Goal: Contribute content: Contribute content

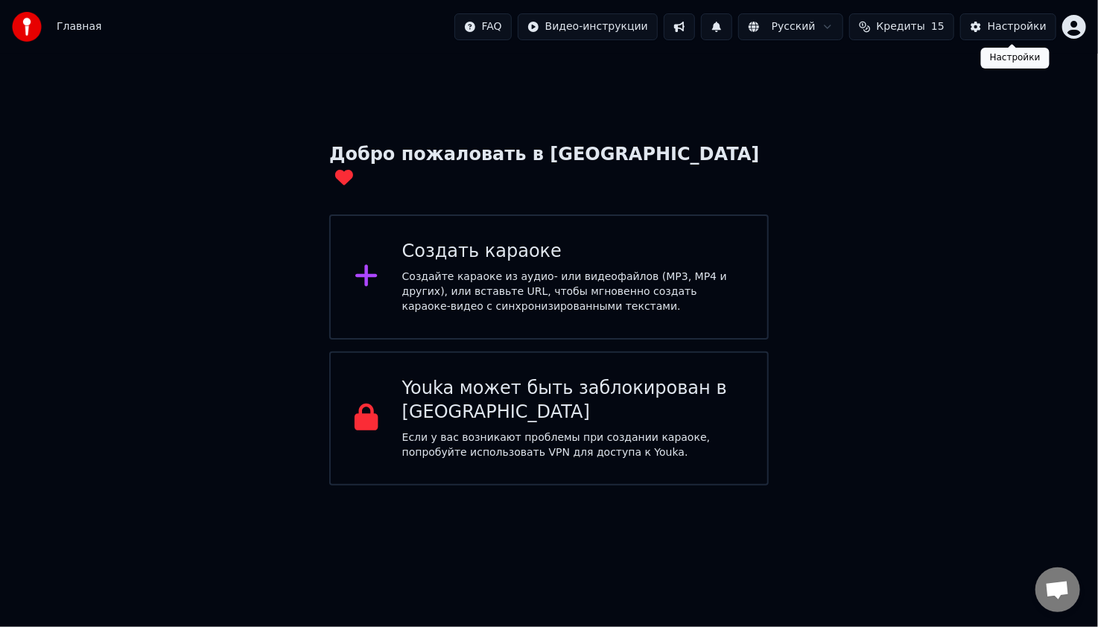
click at [995, 26] on div "Настройки" at bounding box center [1017, 26] width 59 height 15
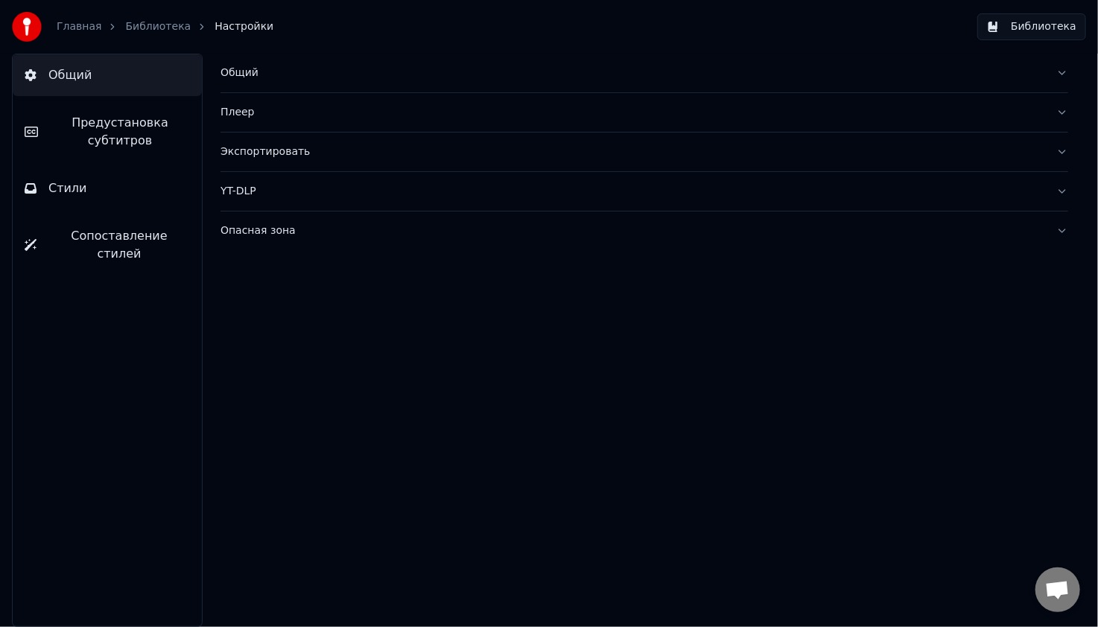
click at [118, 227] on span "Сопоставление стилей" at bounding box center [119, 245] width 142 height 36
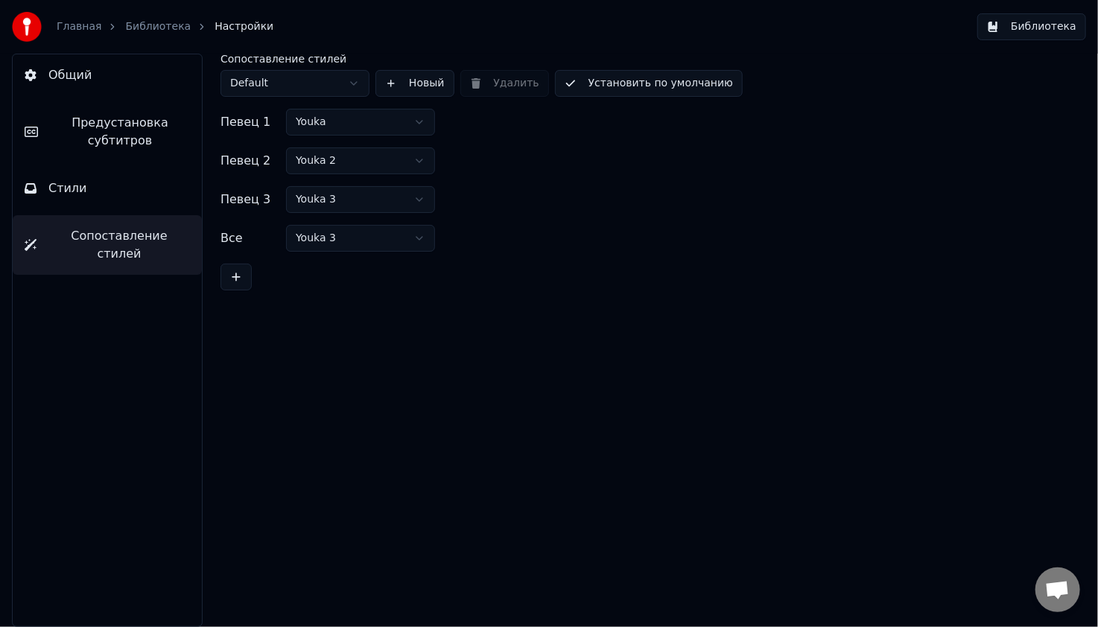
click at [75, 191] on span "Стили" at bounding box center [67, 189] width 39 height 18
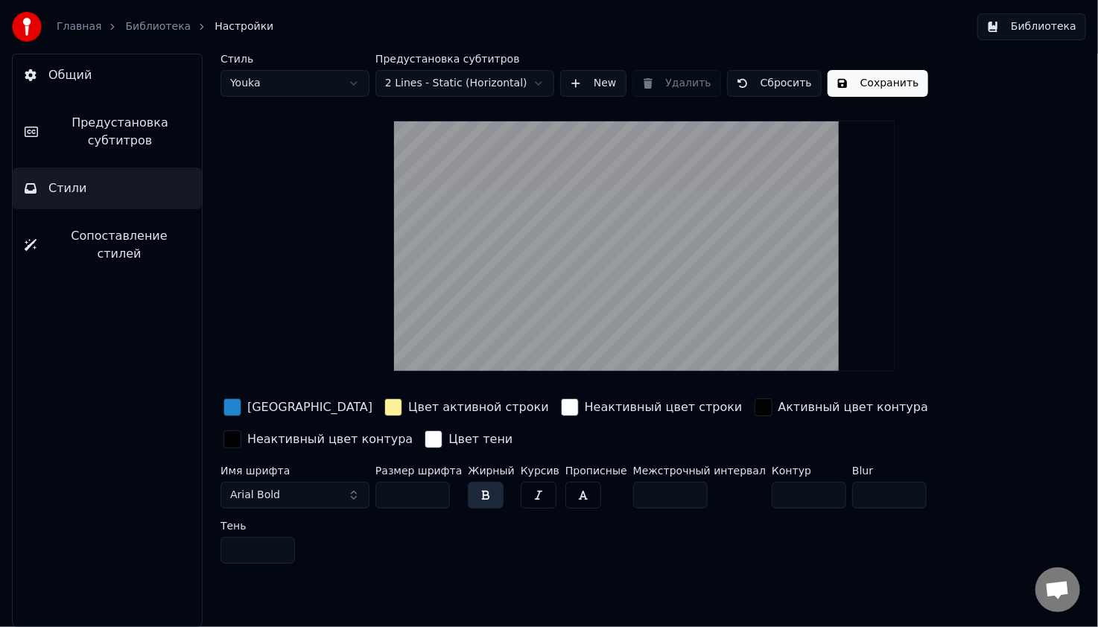
click at [561, 406] on div "button" at bounding box center [570, 408] width 18 height 18
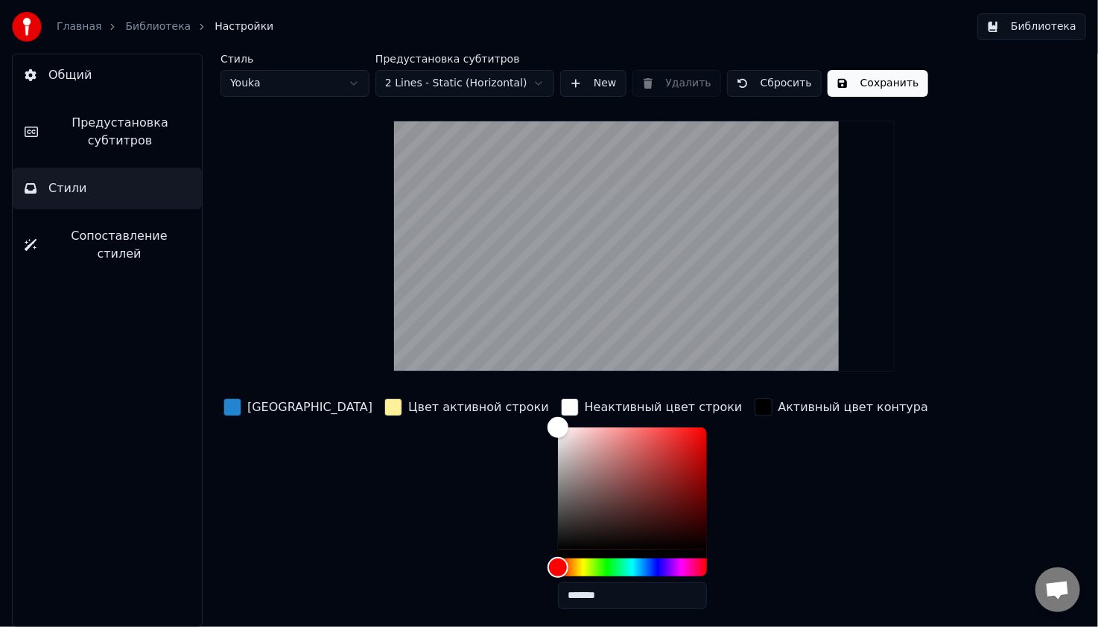
click at [561, 407] on div "button" at bounding box center [570, 408] width 18 height 18
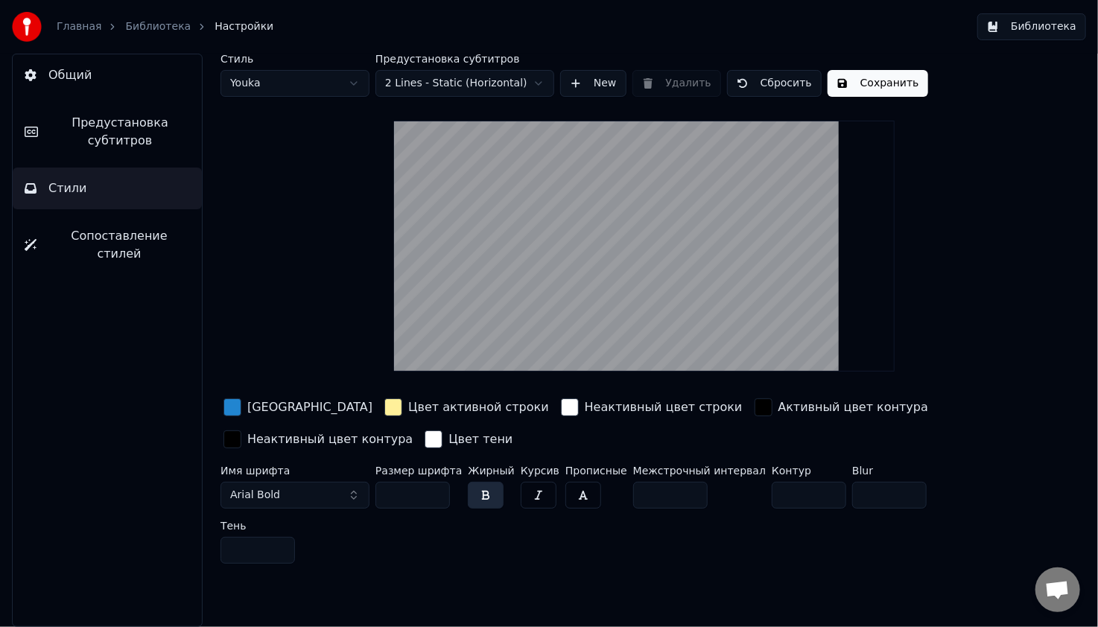
click at [122, 151] on button "Предустановка субтитров" at bounding box center [107, 132] width 189 height 60
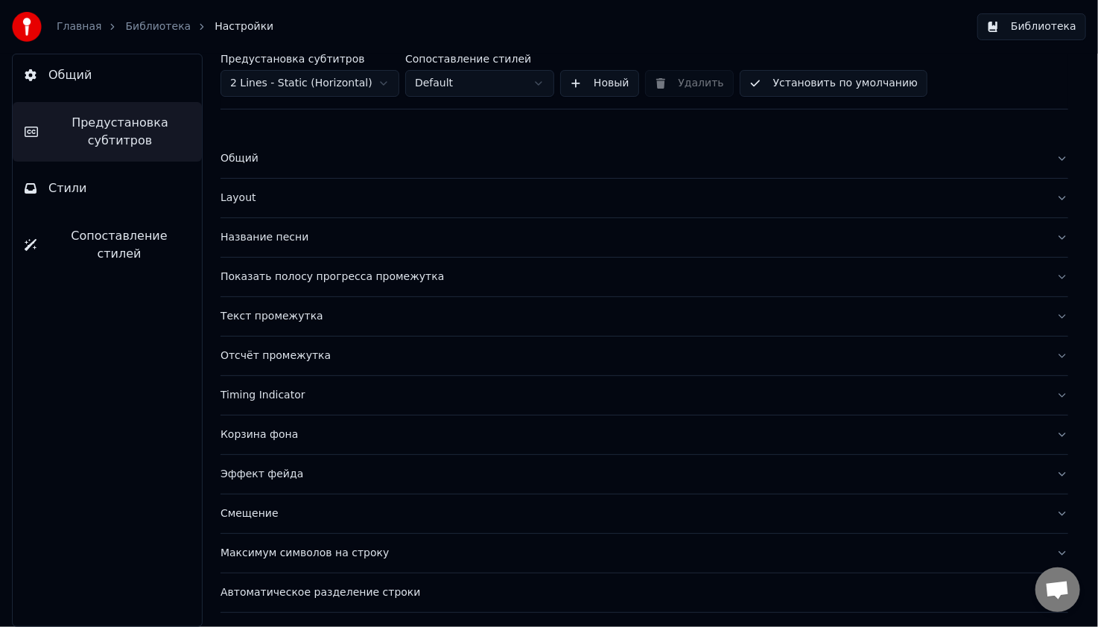
click at [295, 249] on button "Название песни" at bounding box center [644, 237] width 848 height 39
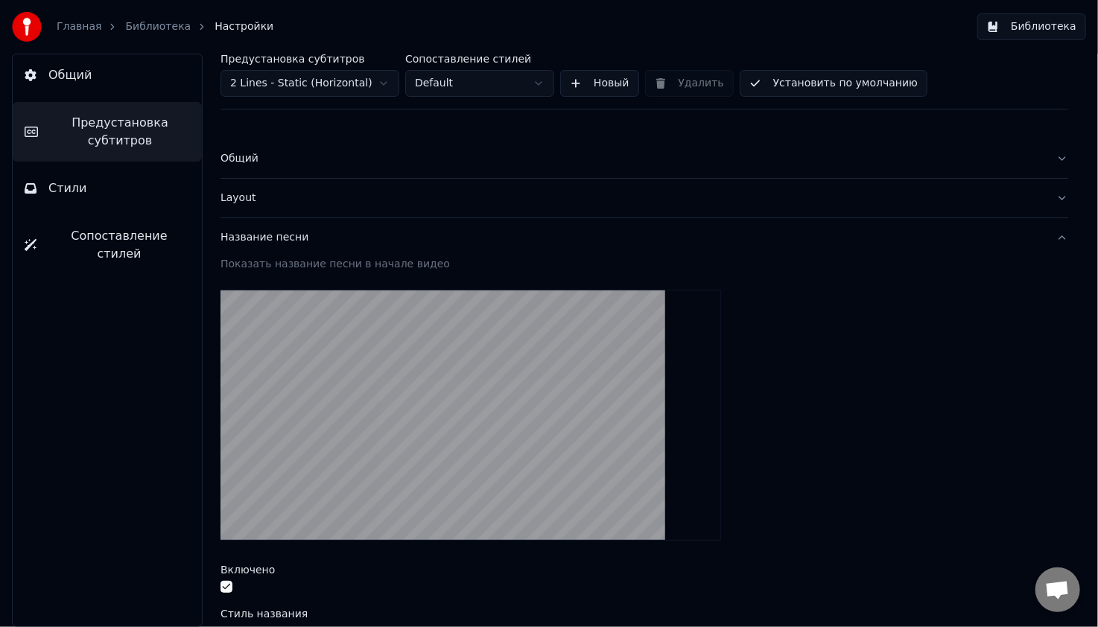
click at [232, 232] on div "Название песни" at bounding box center [632, 237] width 824 height 15
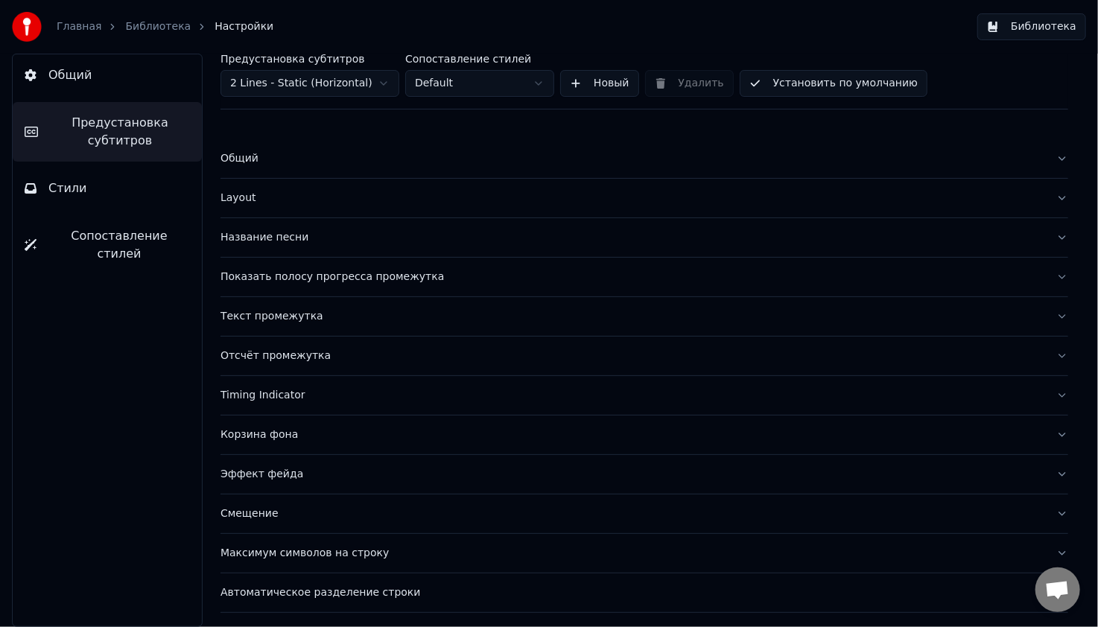
click at [271, 319] on div "Текст промежутка" at bounding box center [632, 316] width 824 height 15
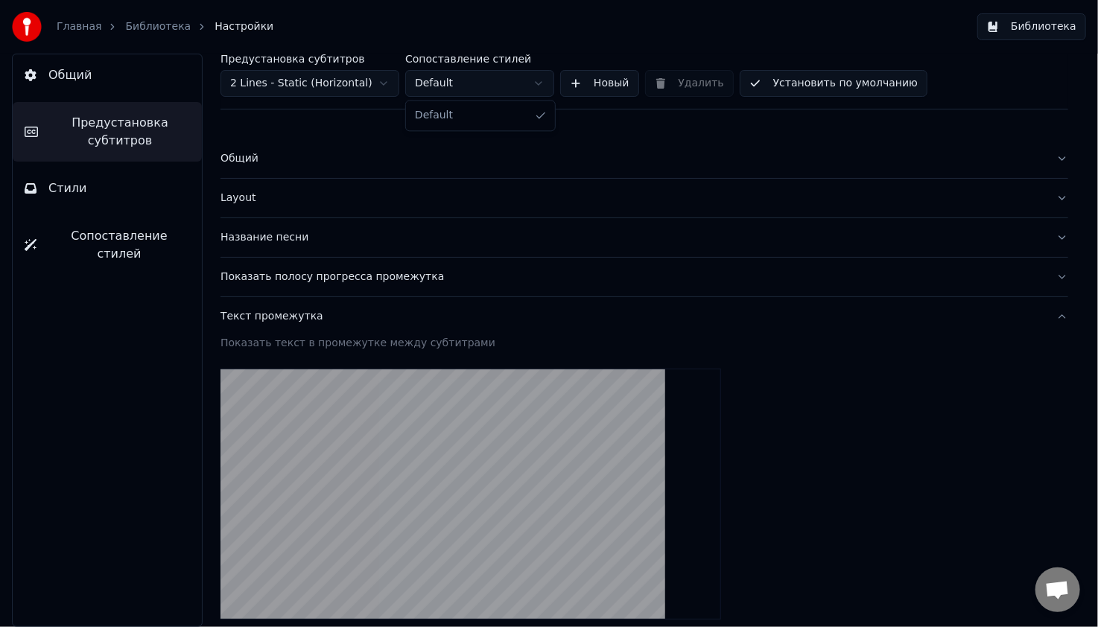
click at [533, 77] on html "**********" at bounding box center [549, 313] width 1098 height 627
click at [83, 85] on button "Общий" at bounding box center [107, 75] width 189 height 42
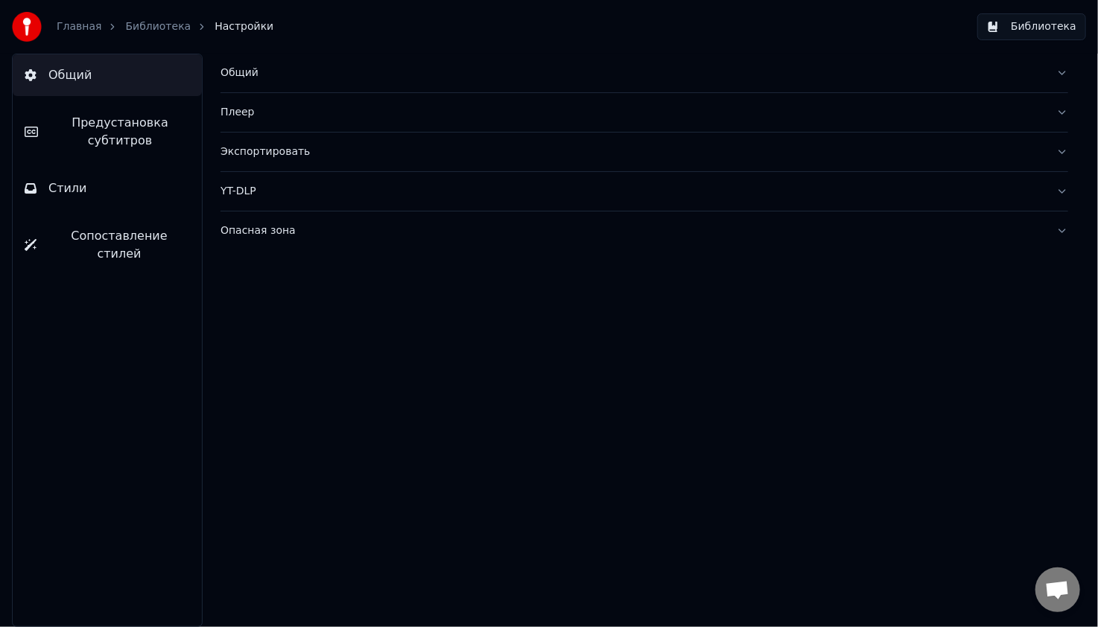
click at [260, 150] on div "Экспортировать" at bounding box center [632, 152] width 824 height 15
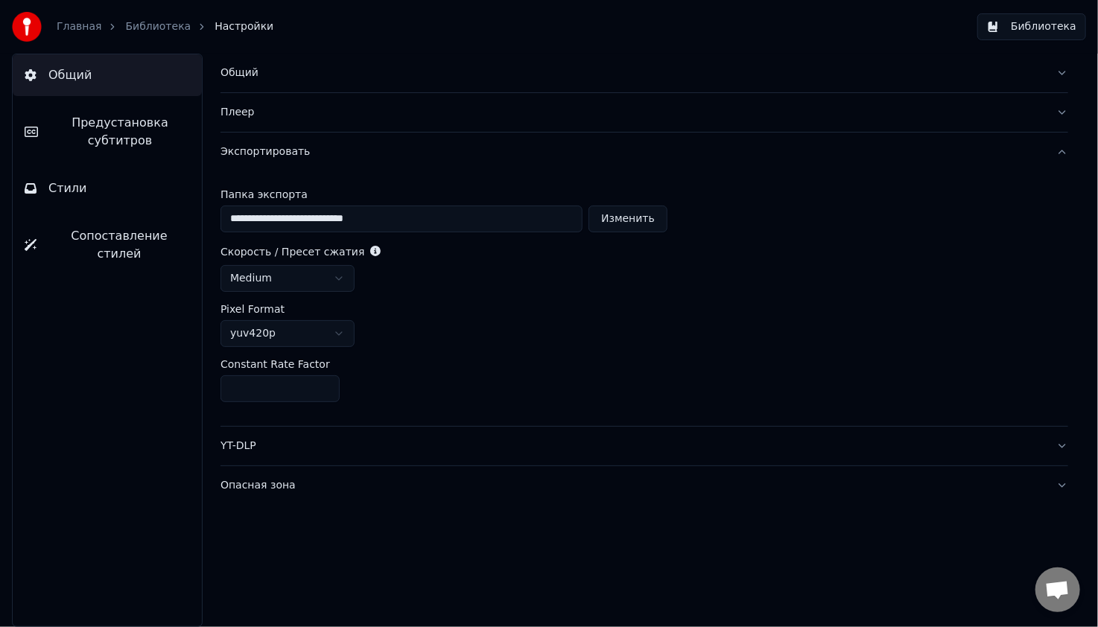
click at [260, 150] on div "Экспортировать" at bounding box center [632, 152] width 824 height 15
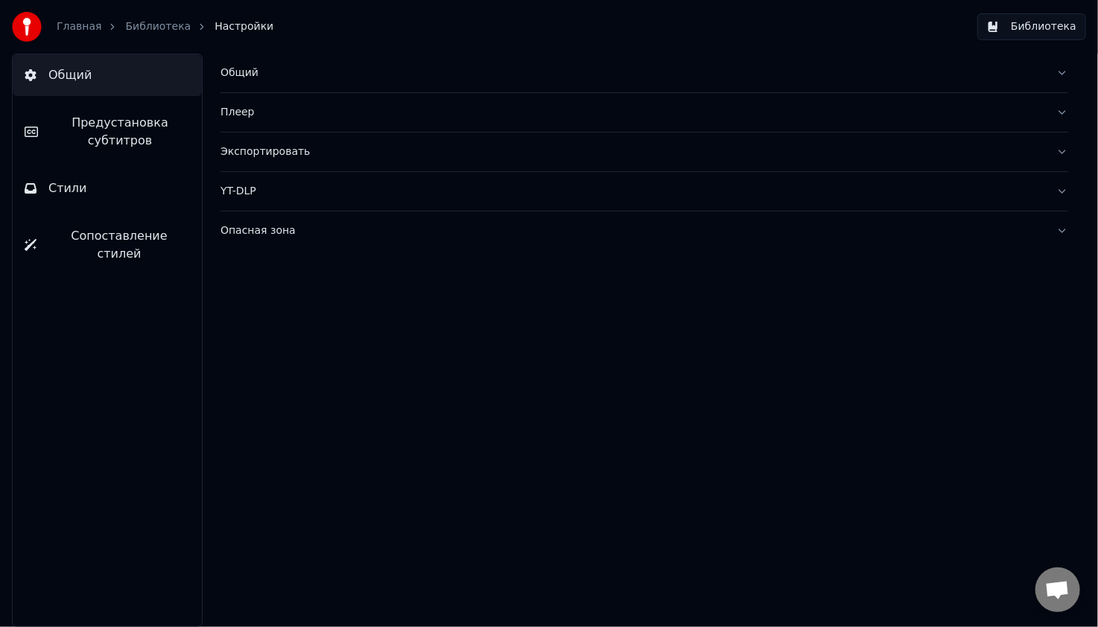
click at [149, 27] on link "Библиотека" at bounding box center [158, 26] width 66 height 15
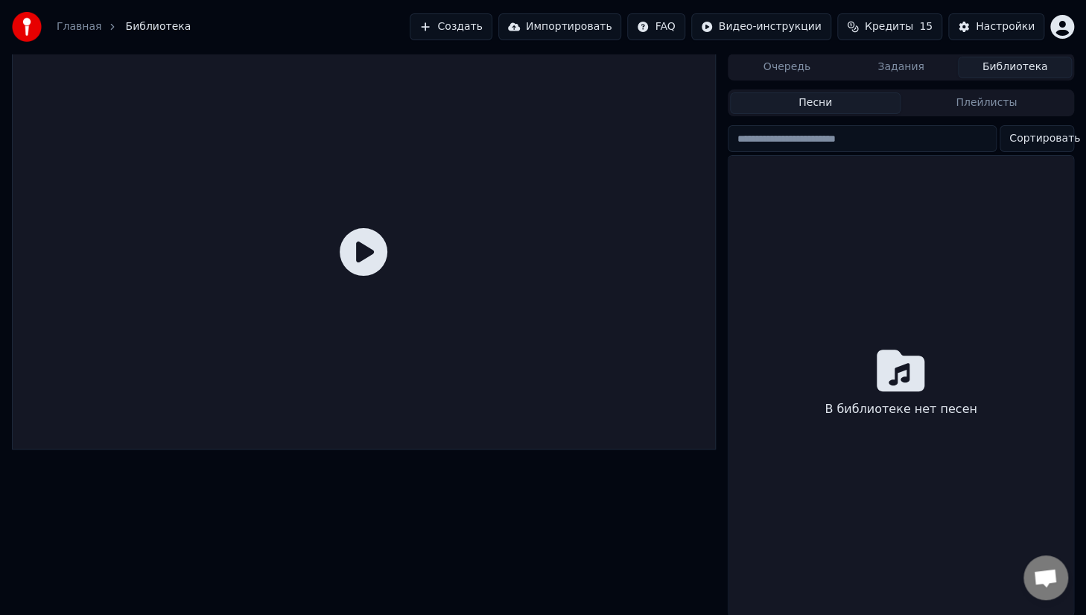
click at [837, 95] on button "Песни" at bounding box center [815, 103] width 171 height 22
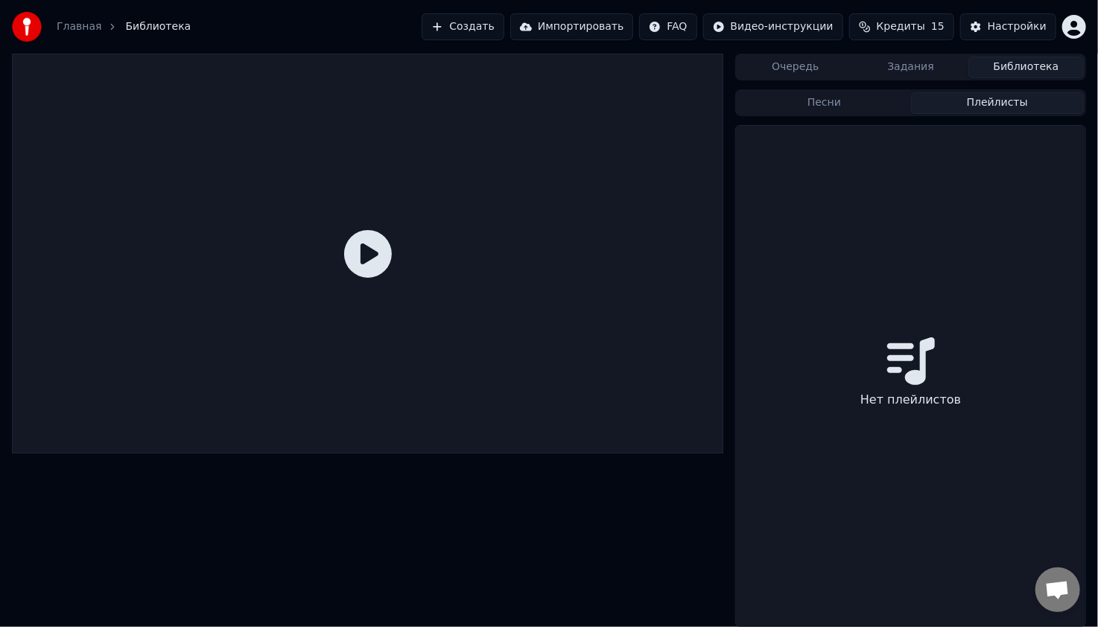
click at [950, 101] on button "Плейлисты" at bounding box center [997, 103] width 173 height 22
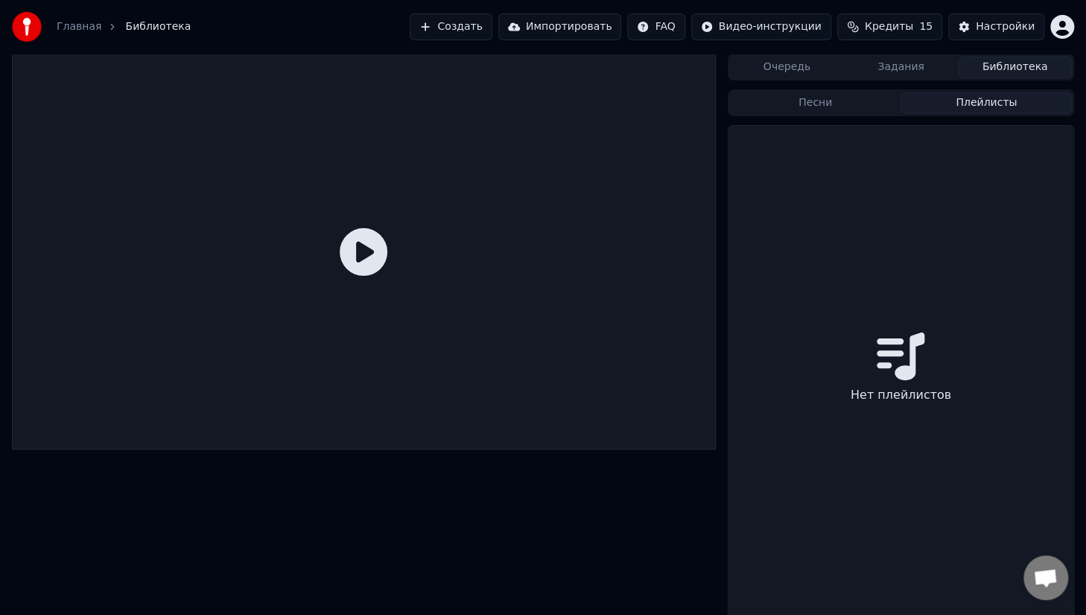
click at [872, 104] on button "Песни" at bounding box center [815, 103] width 171 height 22
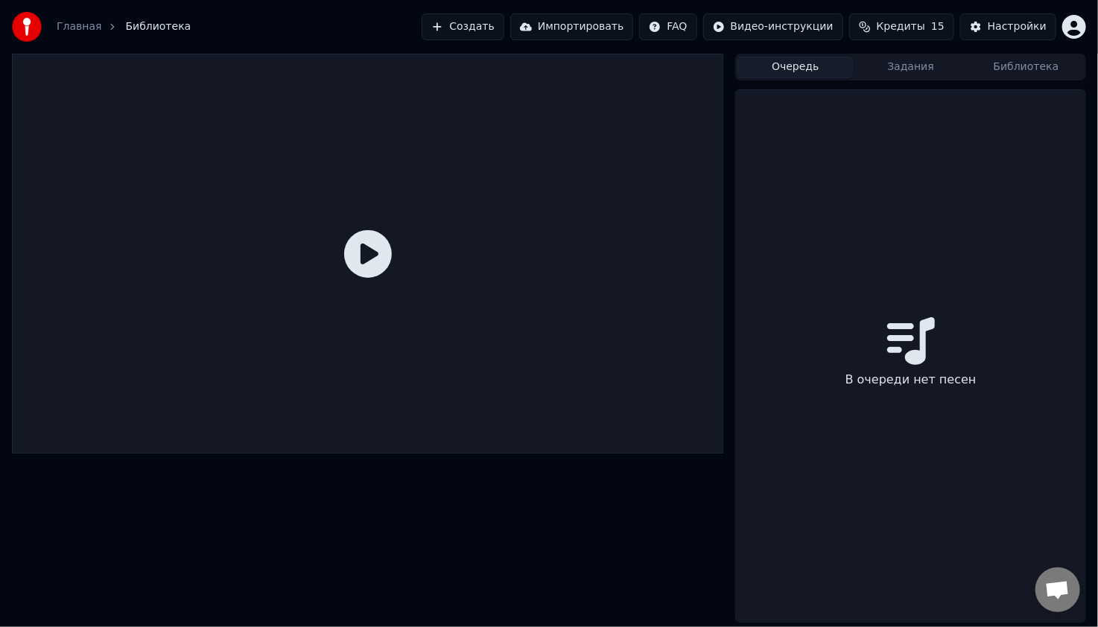
click at [803, 69] on button "Очередь" at bounding box center [794, 68] width 115 height 22
click at [909, 69] on button "Задания" at bounding box center [910, 68] width 115 height 22
click at [1037, 69] on button "Библиотека" at bounding box center [1025, 68] width 115 height 22
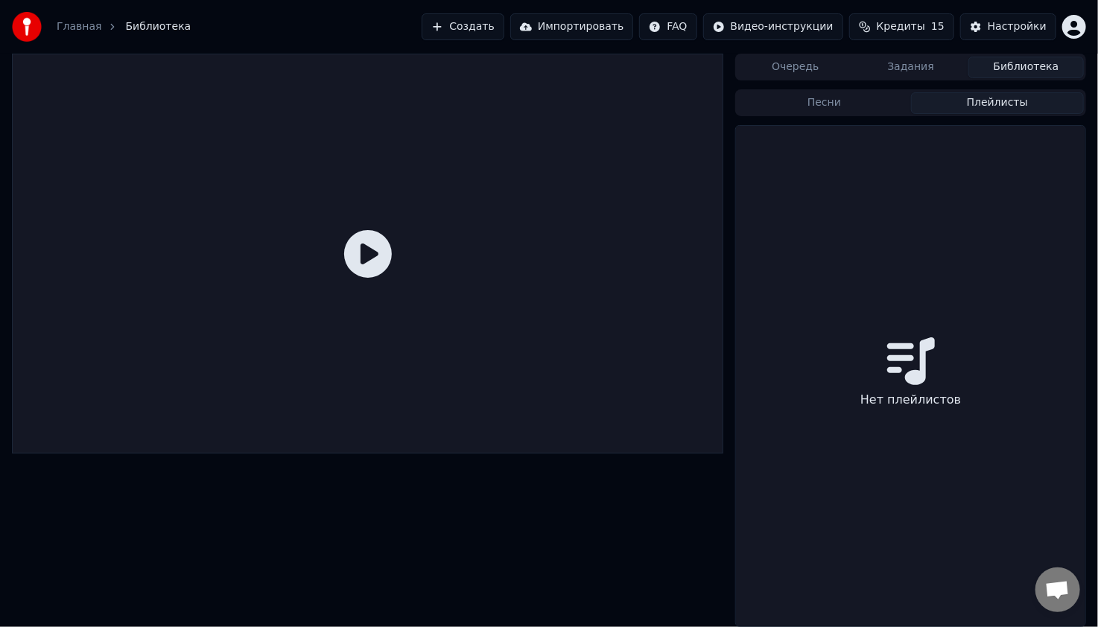
click at [979, 102] on button "Плейлисты" at bounding box center [997, 103] width 173 height 22
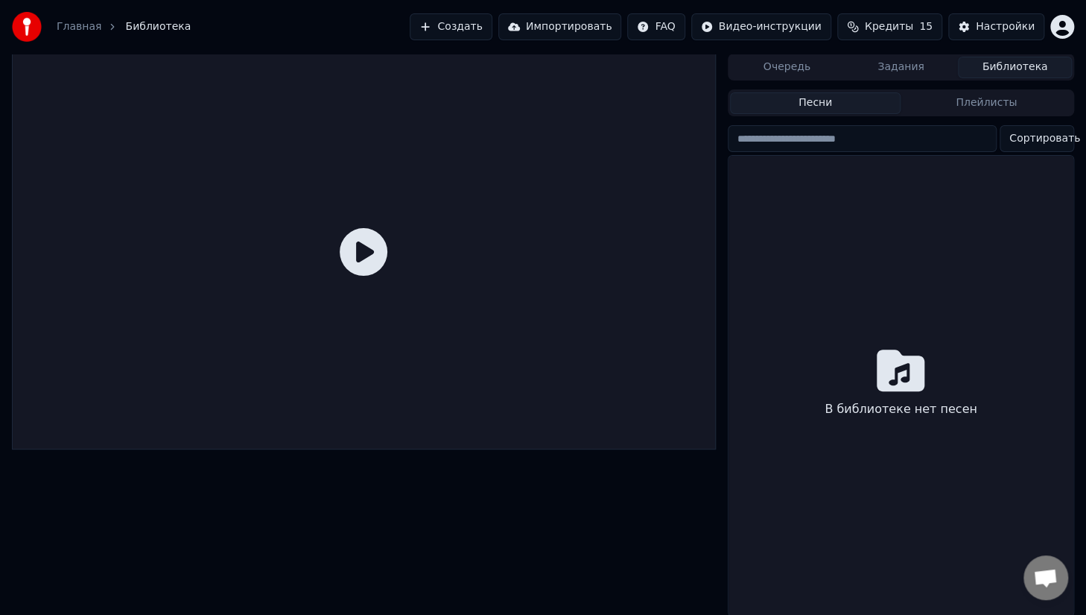
drag, startPoint x: 858, startPoint y: 107, endPoint x: 805, endPoint y: 83, distance: 57.7
click at [857, 107] on button "Песни" at bounding box center [815, 103] width 171 height 22
click at [796, 73] on button "Очередь" at bounding box center [787, 68] width 114 height 22
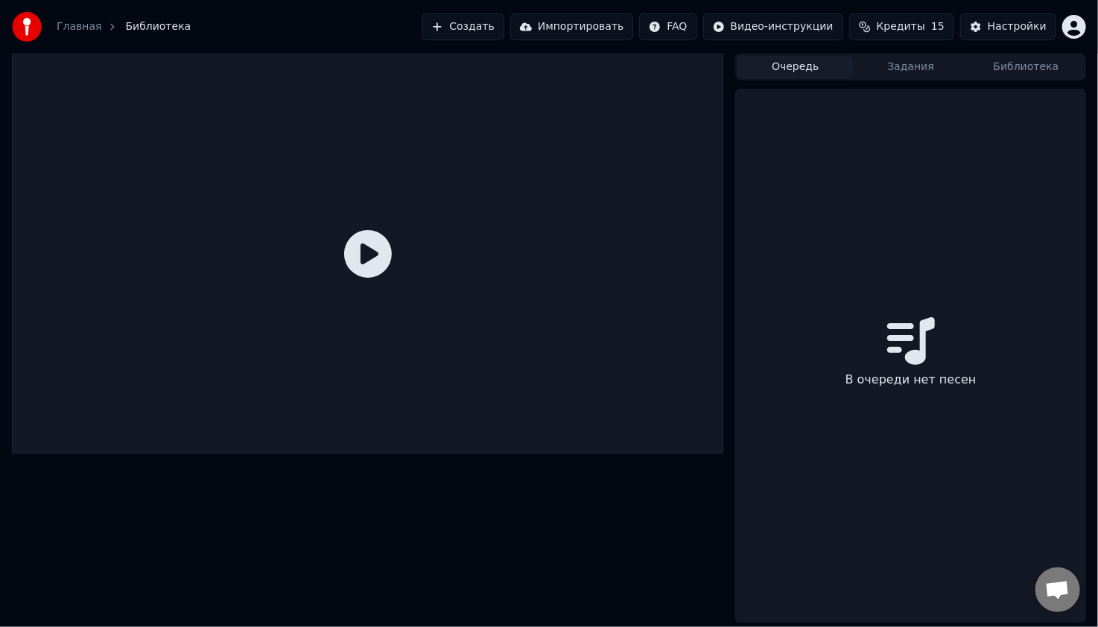
click at [918, 24] on span "Кредиты" at bounding box center [901, 26] width 48 height 15
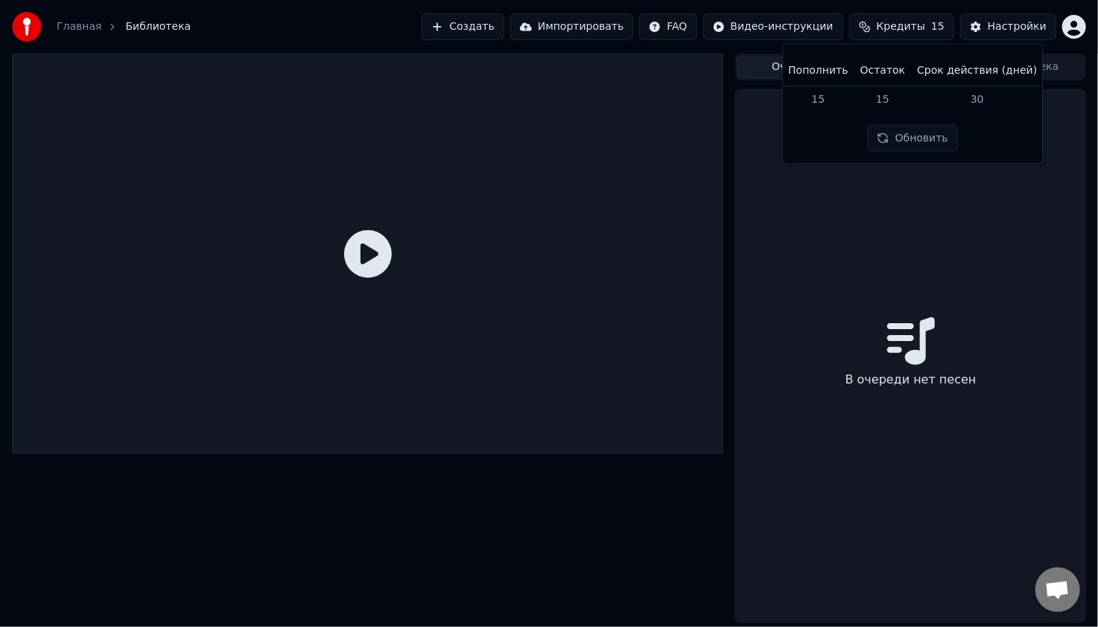
click at [896, 93] on td "15" at bounding box center [882, 99] width 57 height 27
click at [956, 66] on th "Срок действия (дней)" at bounding box center [977, 71] width 132 height 30
click at [931, 129] on button "Обновить" at bounding box center [913, 138] width 90 height 27
click at [915, 220] on div "В очереди нет песен" at bounding box center [910, 356] width 349 height 532
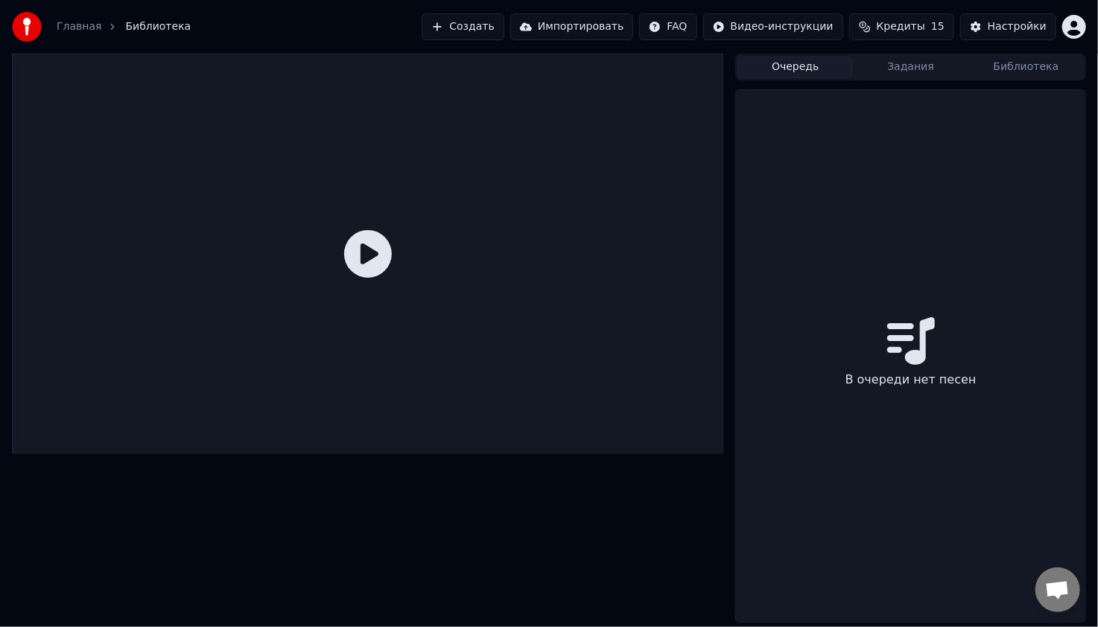
click at [363, 262] on icon at bounding box center [368, 254] width 48 height 48
click at [799, 69] on button "Очередь" at bounding box center [794, 68] width 115 height 22
click at [879, 64] on button "Задания" at bounding box center [910, 68] width 115 height 22
click at [902, 69] on button "Задания" at bounding box center [910, 68] width 115 height 22
click at [923, 355] on icon at bounding box center [911, 341] width 47 height 42
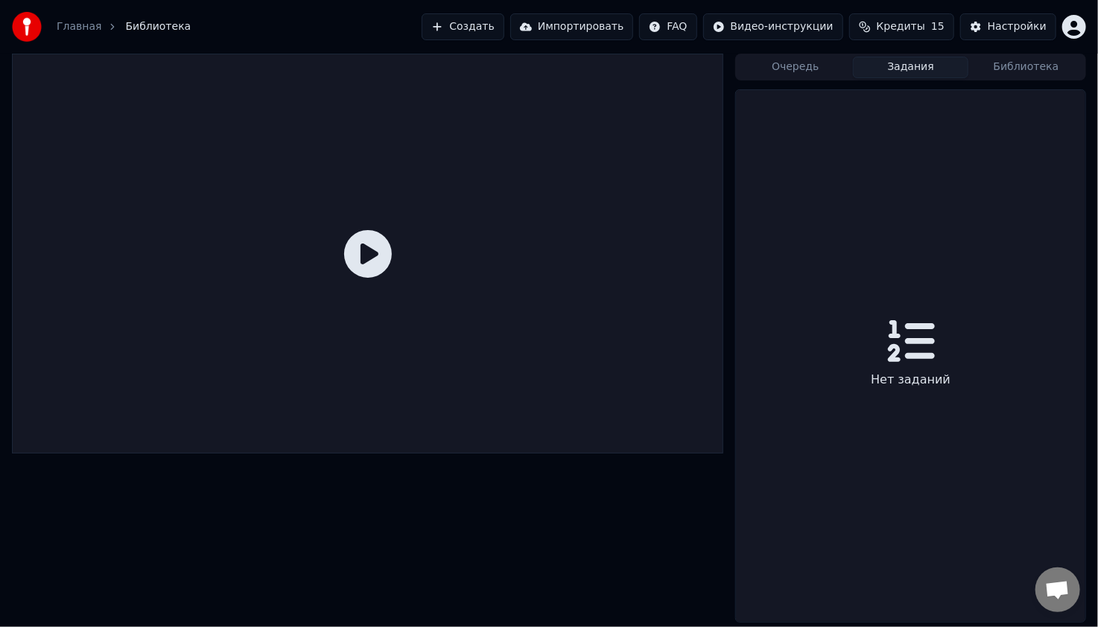
click at [907, 381] on div "Нет заданий" at bounding box center [911, 380] width 92 height 30
click at [1059, 587] on span "Открытый чат" at bounding box center [1057, 591] width 25 height 21
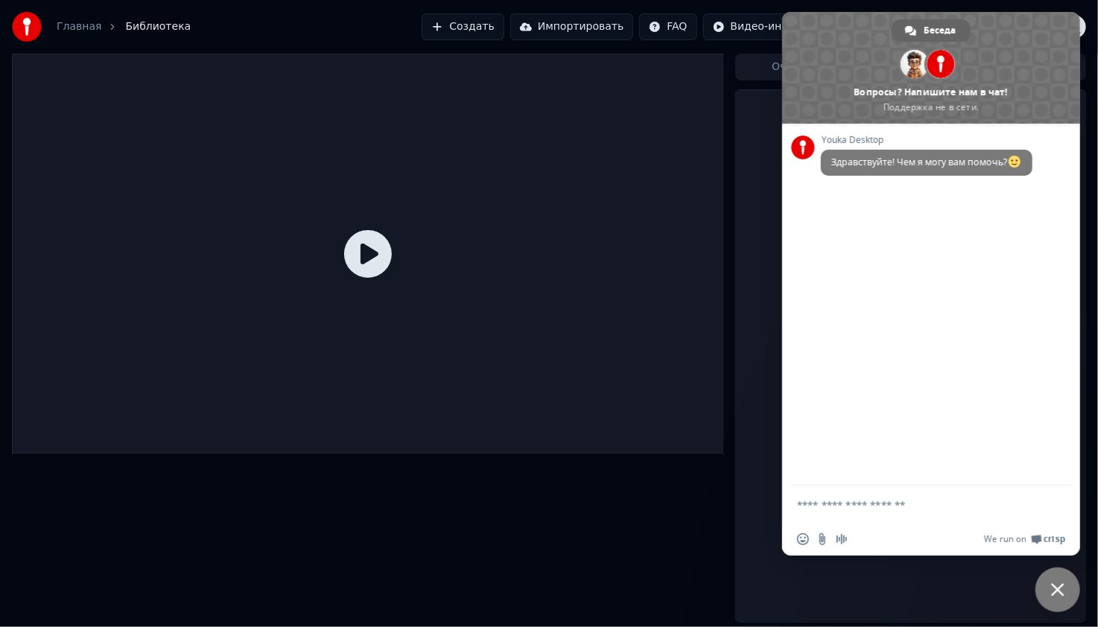
click at [489, 25] on button "Создать" at bounding box center [463, 26] width 82 height 27
click at [1070, 584] on span "Закрыть чат" at bounding box center [1057, 590] width 45 height 45
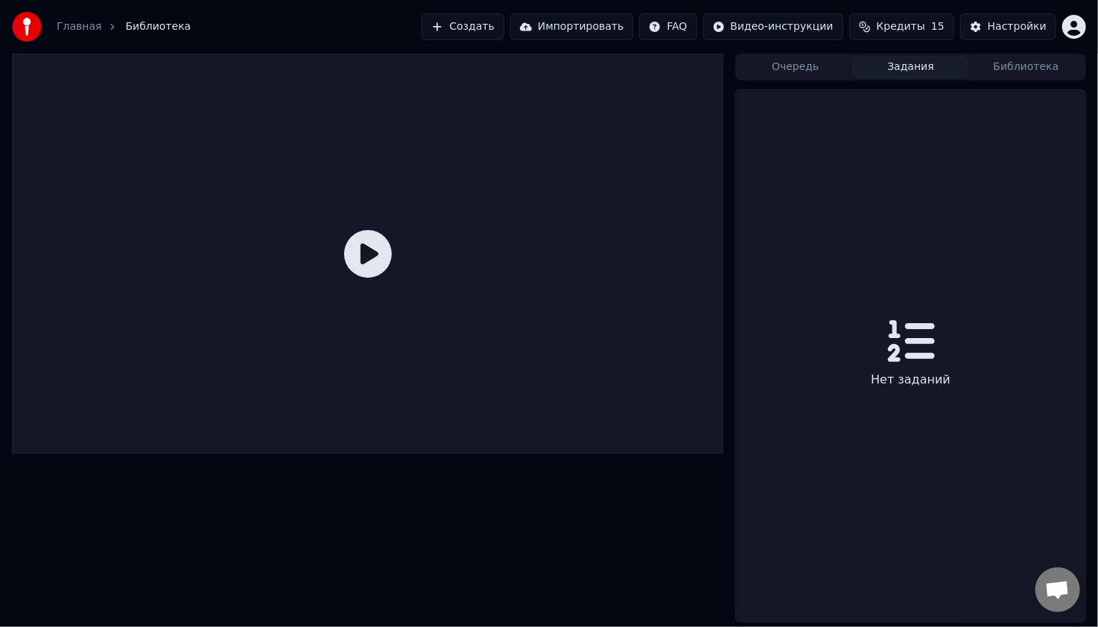
click at [504, 20] on button "Создать" at bounding box center [463, 26] width 82 height 27
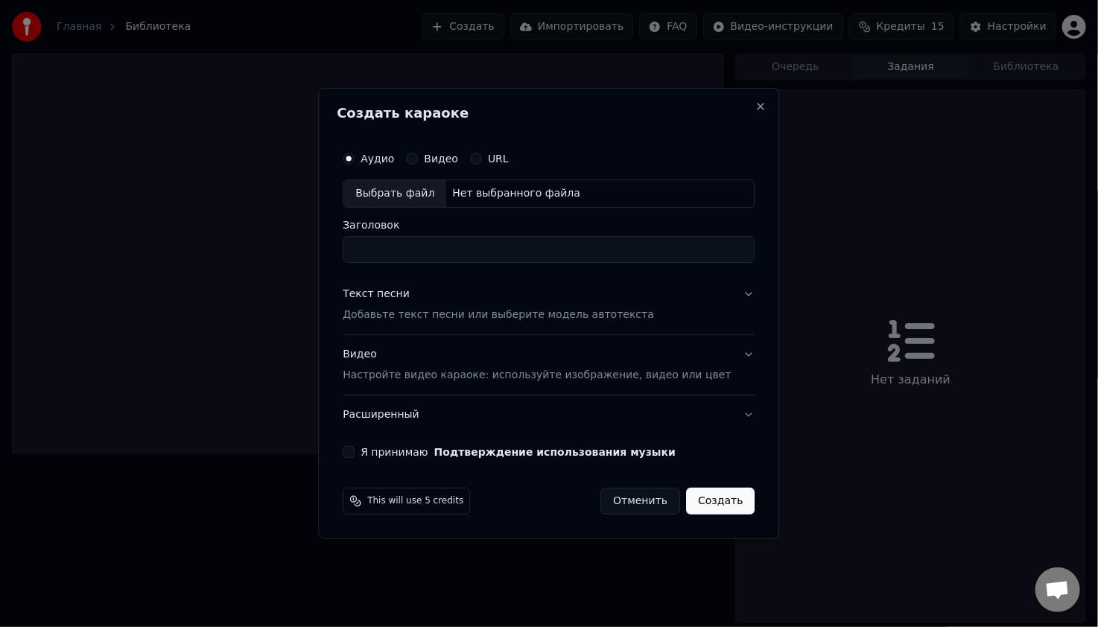
click at [524, 195] on div "Нет выбранного файла" at bounding box center [516, 193] width 140 height 15
type input "**********"
click at [434, 455] on label "Я принимаю Подтверждение использования музыки" at bounding box center [518, 452] width 315 height 10
click at [355, 455] on button "Я принимаю Подтверждение использования музыки" at bounding box center [349, 452] width 12 height 12
click at [696, 504] on button "Создать" at bounding box center [720, 501] width 69 height 27
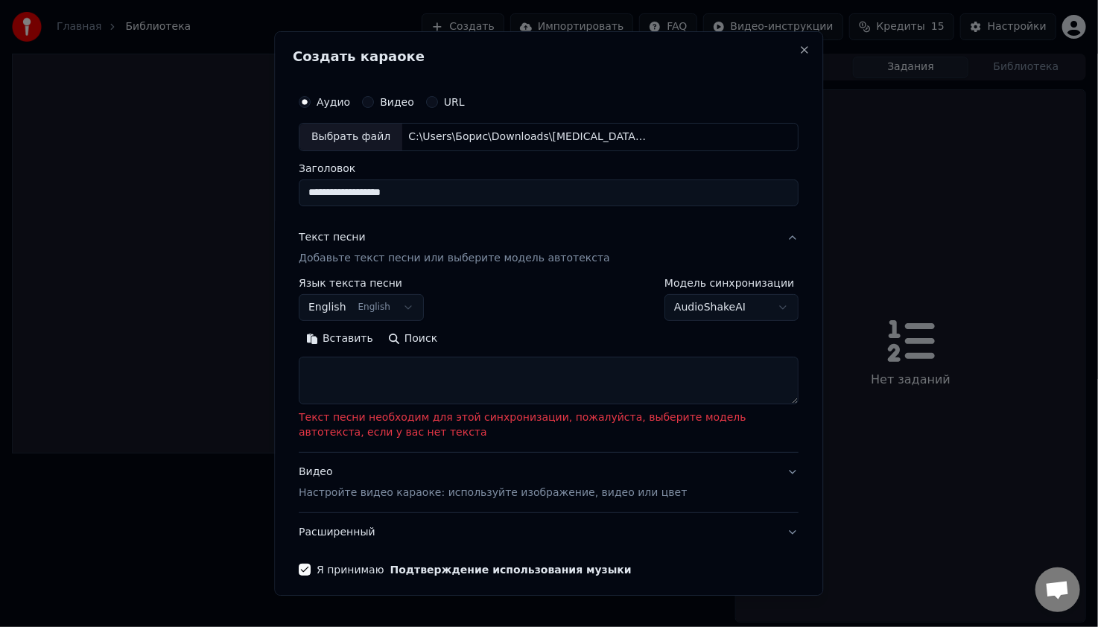
click at [372, 369] on textarea at bounding box center [549, 381] width 500 height 48
click at [352, 339] on button "Вставить" at bounding box center [340, 339] width 82 height 24
click at [346, 336] on button "Вставить" at bounding box center [340, 339] width 82 height 24
click at [395, 384] on textarea at bounding box center [549, 381] width 500 height 48
click at [475, 375] on textarea at bounding box center [549, 381] width 500 height 48
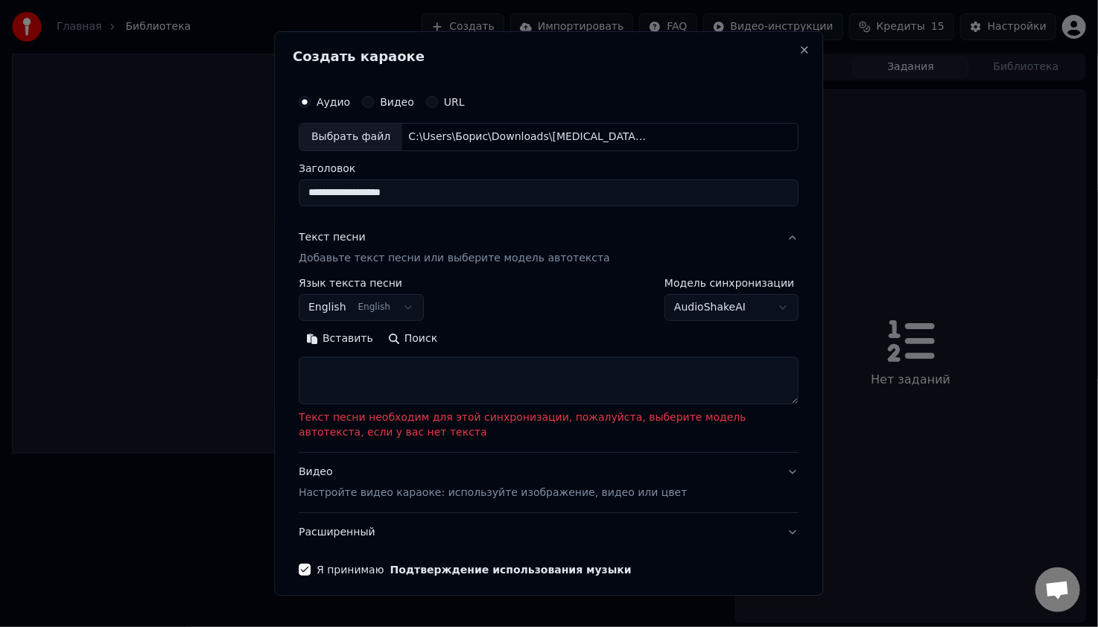
paste textarea "**********"
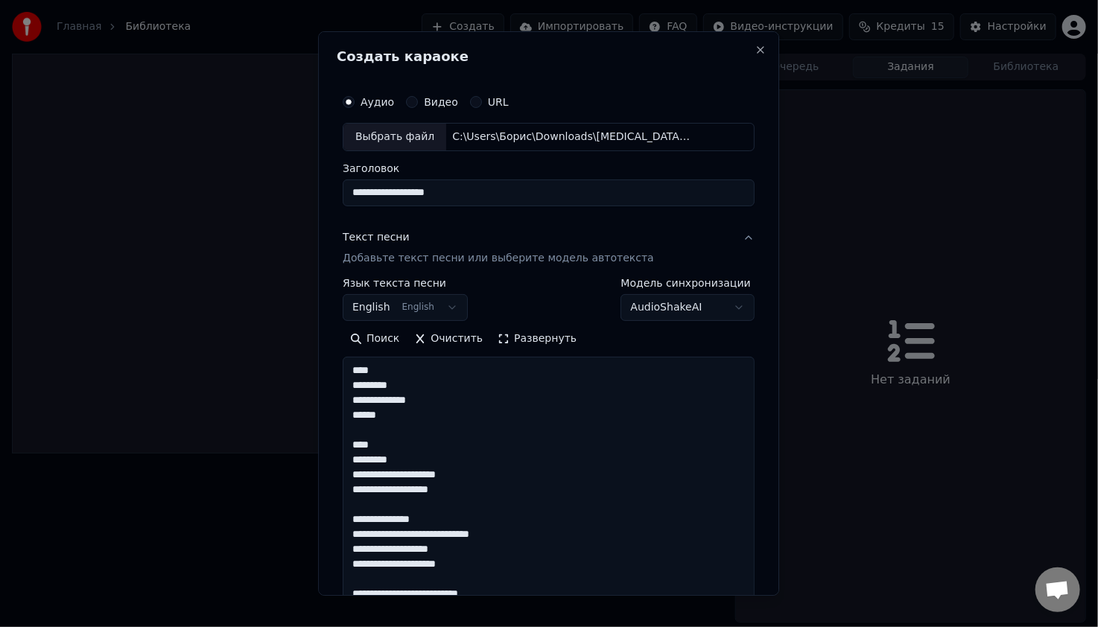
scroll to position [1105, 0]
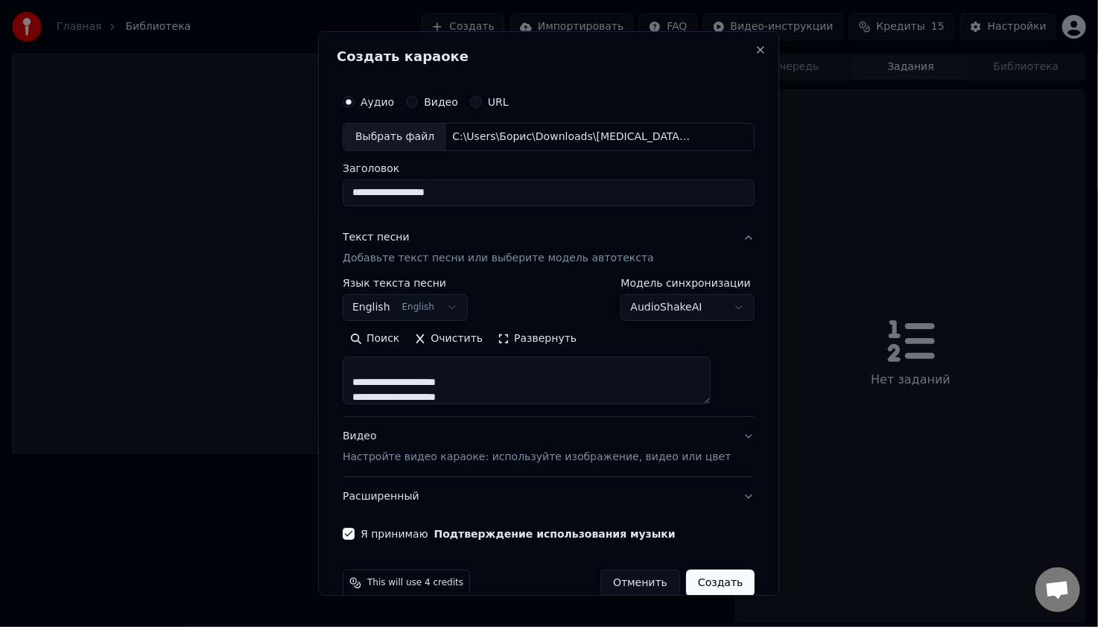
type textarea "**********"
click at [691, 584] on button "Создать" at bounding box center [720, 583] width 69 height 27
select select "**"
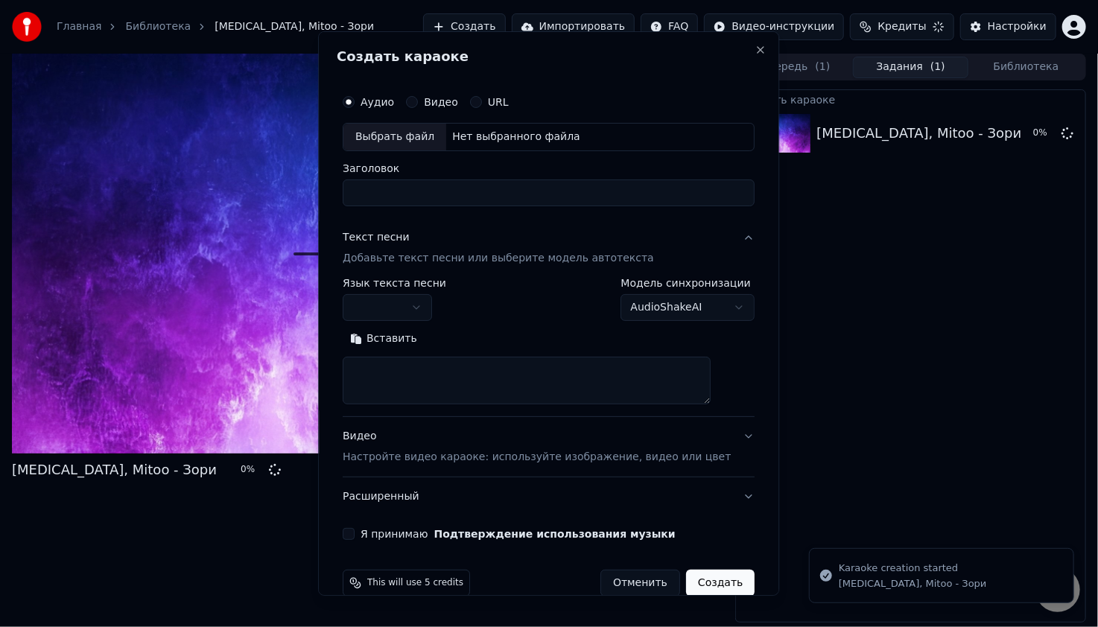
scroll to position [0, 0]
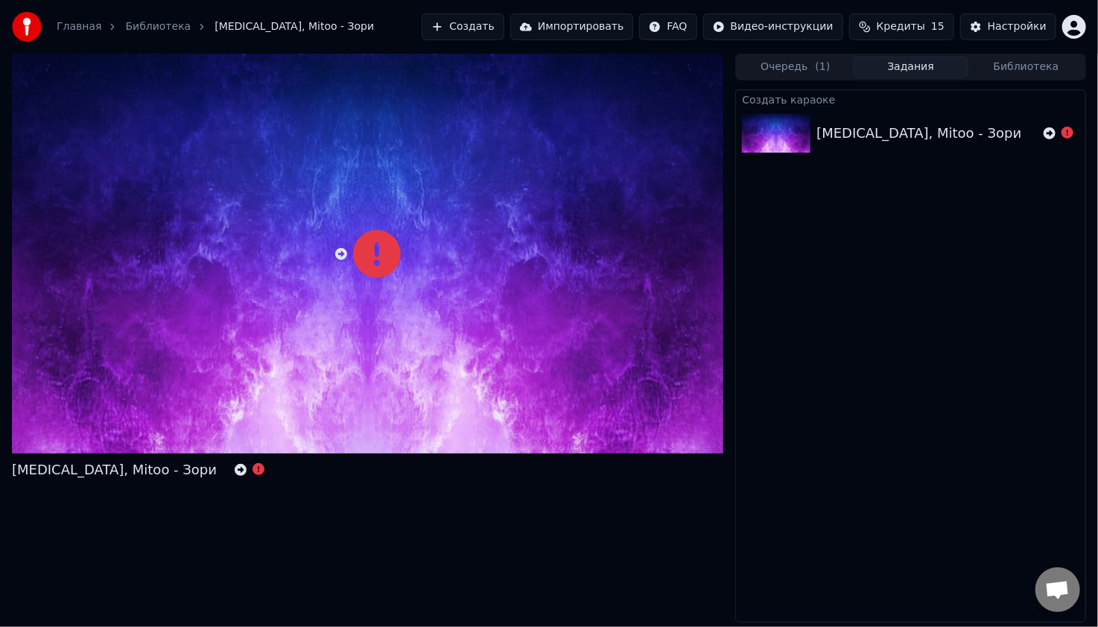
click at [261, 556] on div "[MEDICAL_DATA], Mitoo - Зори" at bounding box center [367, 338] width 711 height 569
click at [504, 33] on button "Создать" at bounding box center [463, 26] width 82 height 27
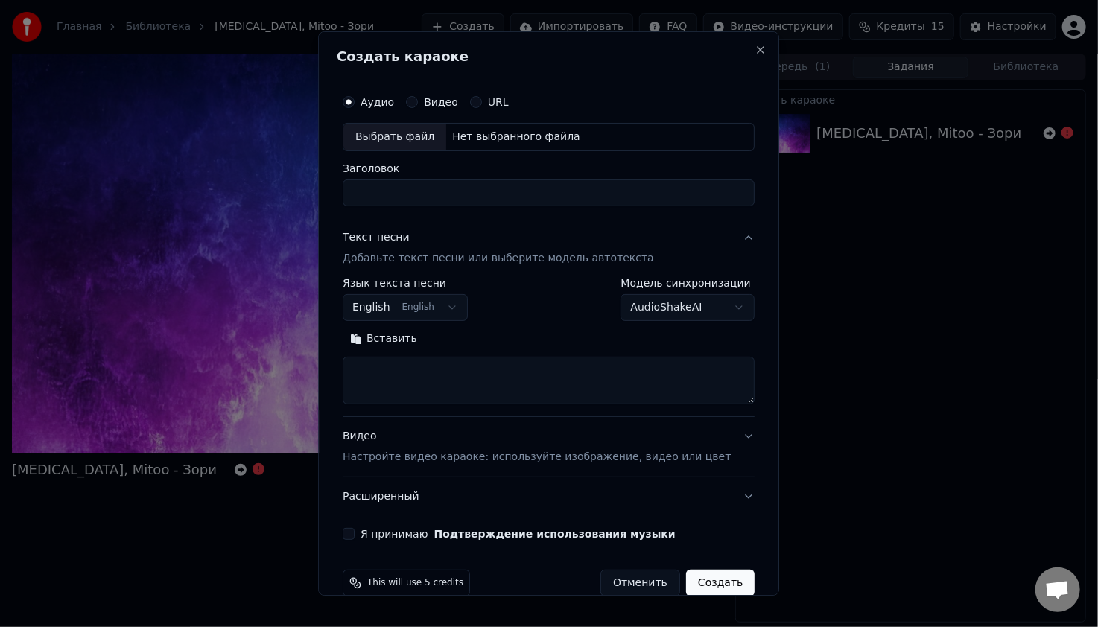
click at [470, 131] on div "Нет выбранного файла" at bounding box center [516, 137] width 140 height 15
type input "**********"
drag, startPoint x: 466, startPoint y: 197, endPoint x: 317, endPoint y: 197, distance: 149.0
click at [317, 197] on body "Главная Библиотека [MEDICAL_DATA], Mitoo - Зори Создать Импортировать FAQ Видео…" at bounding box center [549, 313] width 1098 height 627
click at [444, 369] on textarea at bounding box center [549, 381] width 412 height 48
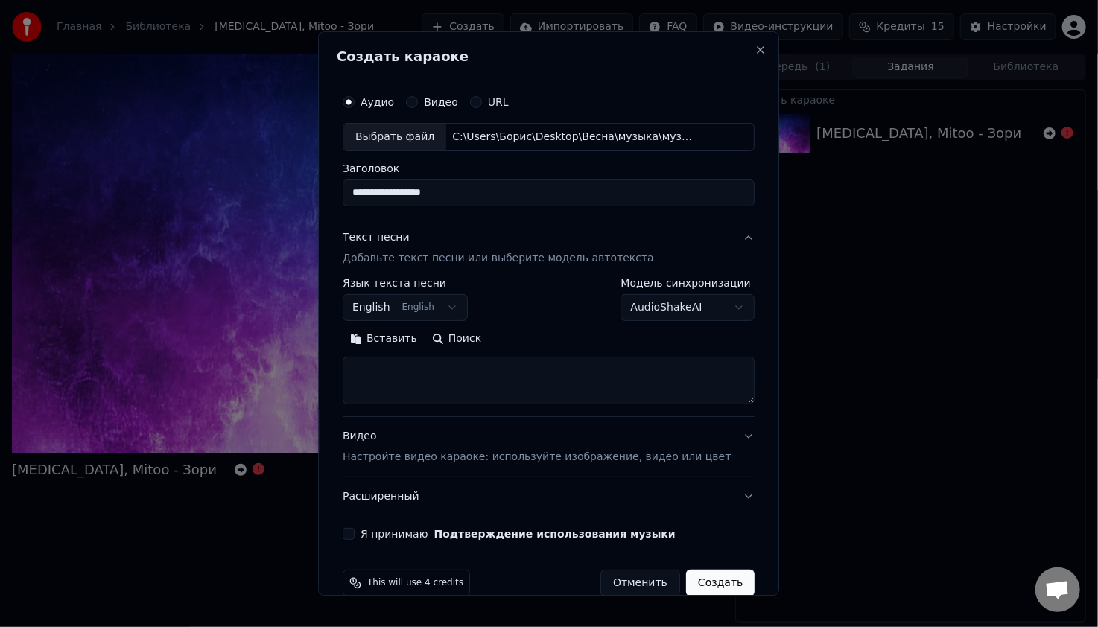
paste textarea "**********"
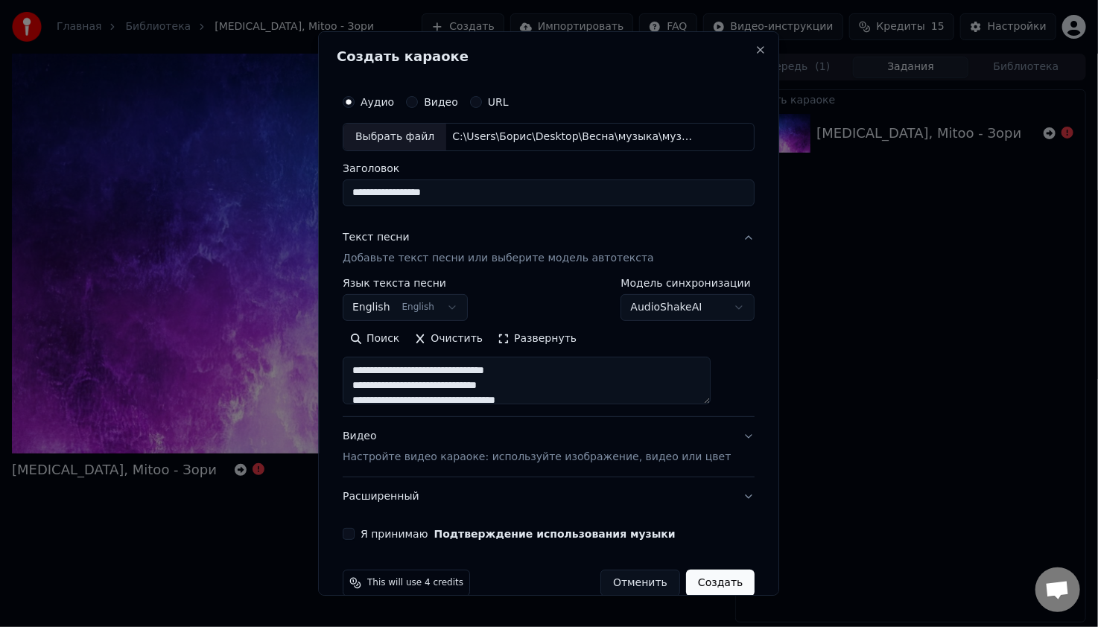
scroll to position [822, 0]
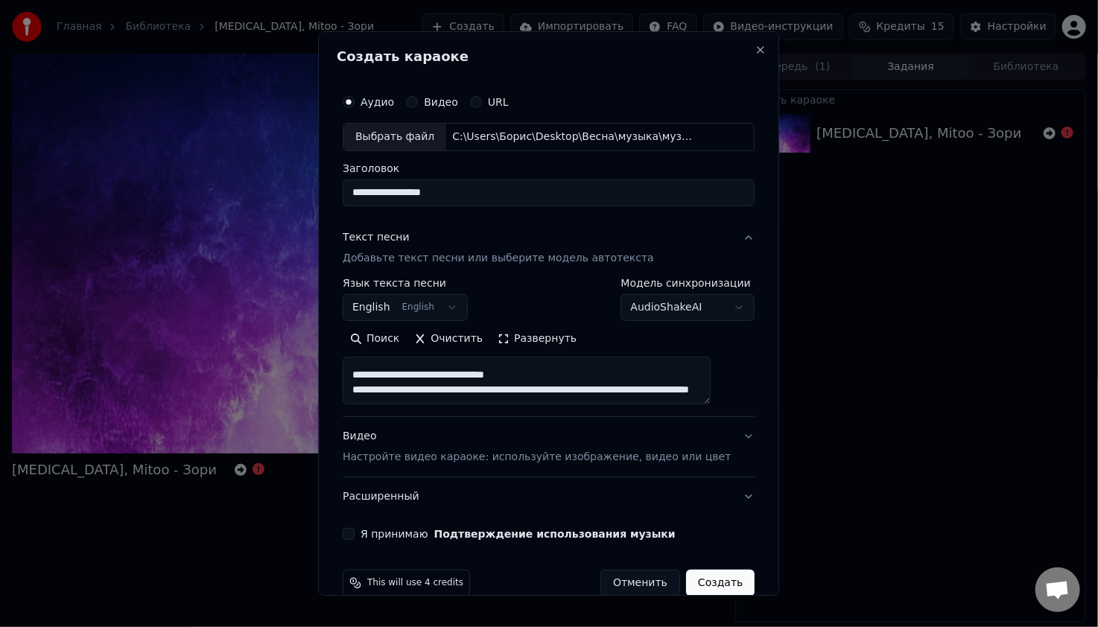
drag, startPoint x: 481, startPoint y: 391, endPoint x: 370, endPoint y: 378, distance: 111.7
click at [370, 378] on textarea at bounding box center [527, 381] width 368 height 48
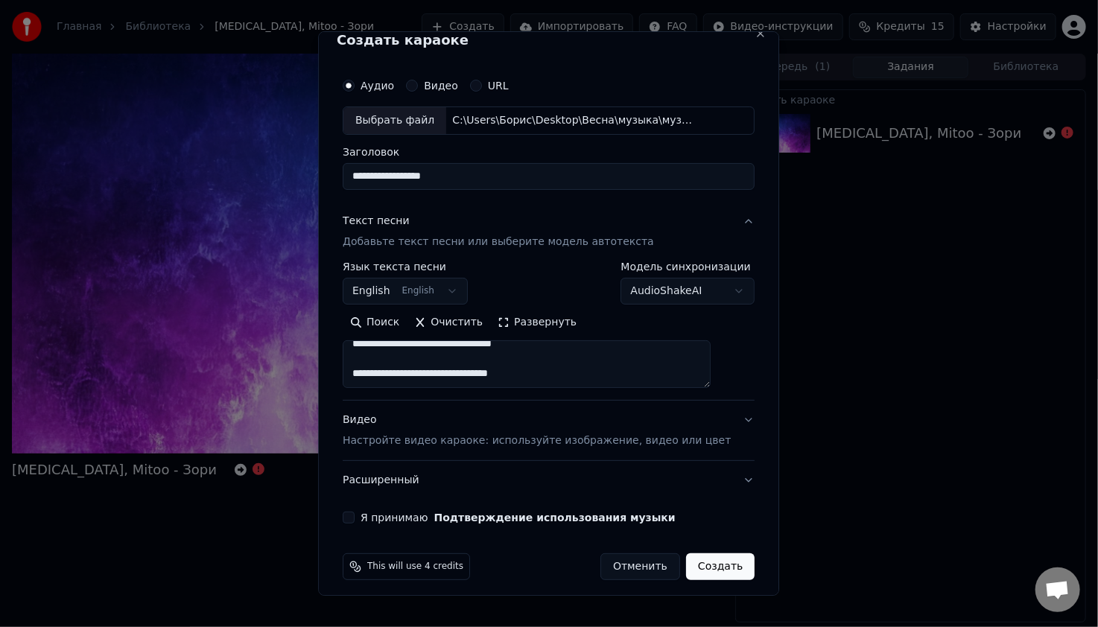
scroll to position [24, 0]
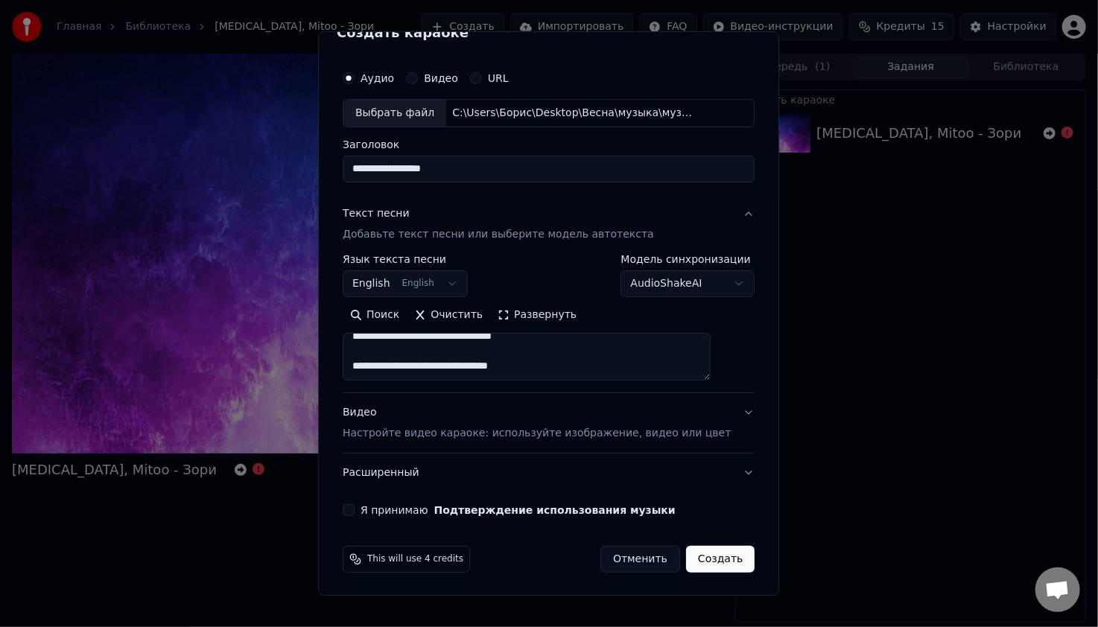
type textarea "**********"
click at [375, 512] on div "Я принимаю Подтверждение использования музыки" at bounding box center [549, 510] width 412 height 12
click at [355, 508] on button "Я принимаю Подтверждение использования музыки" at bounding box center [349, 510] width 12 height 12
click at [686, 551] on button "Создать" at bounding box center [720, 559] width 69 height 27
select select "**"
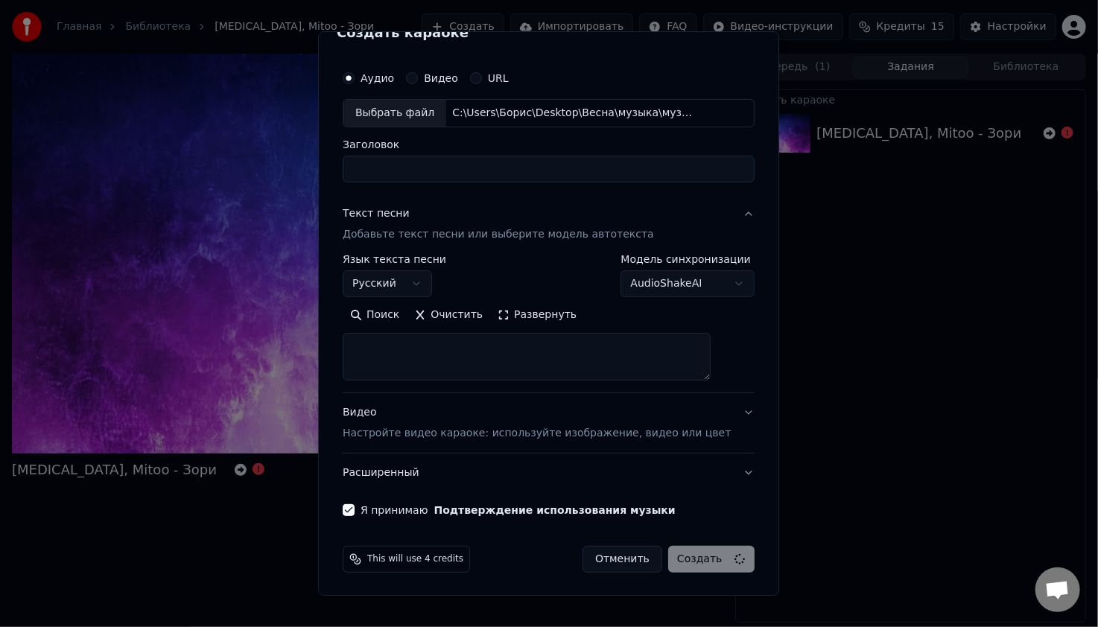
select select
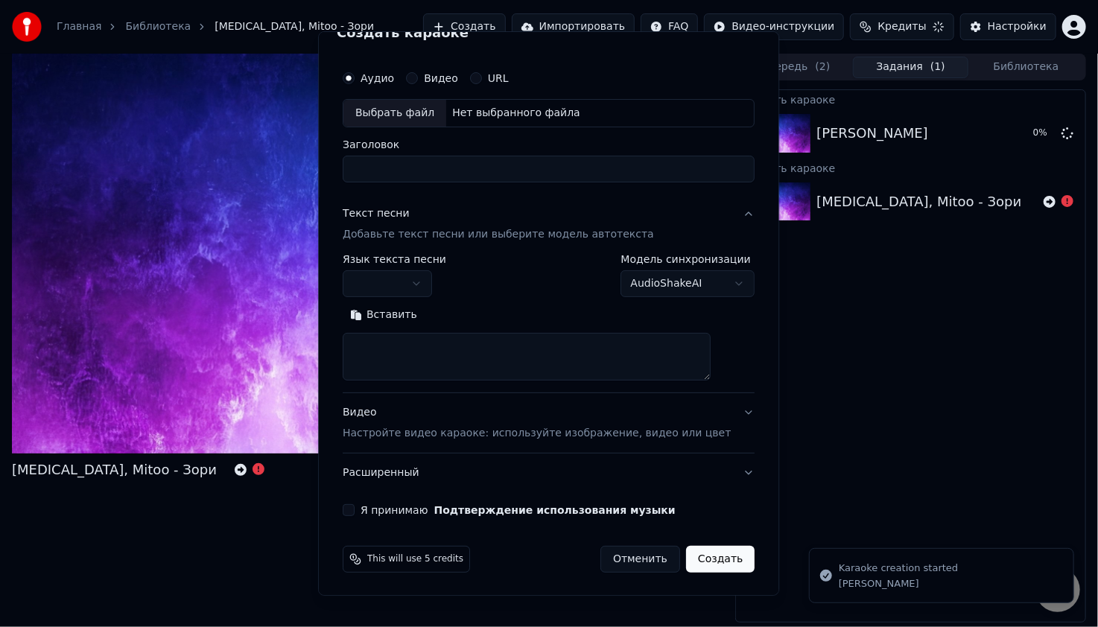
scroll to position [0, 0]
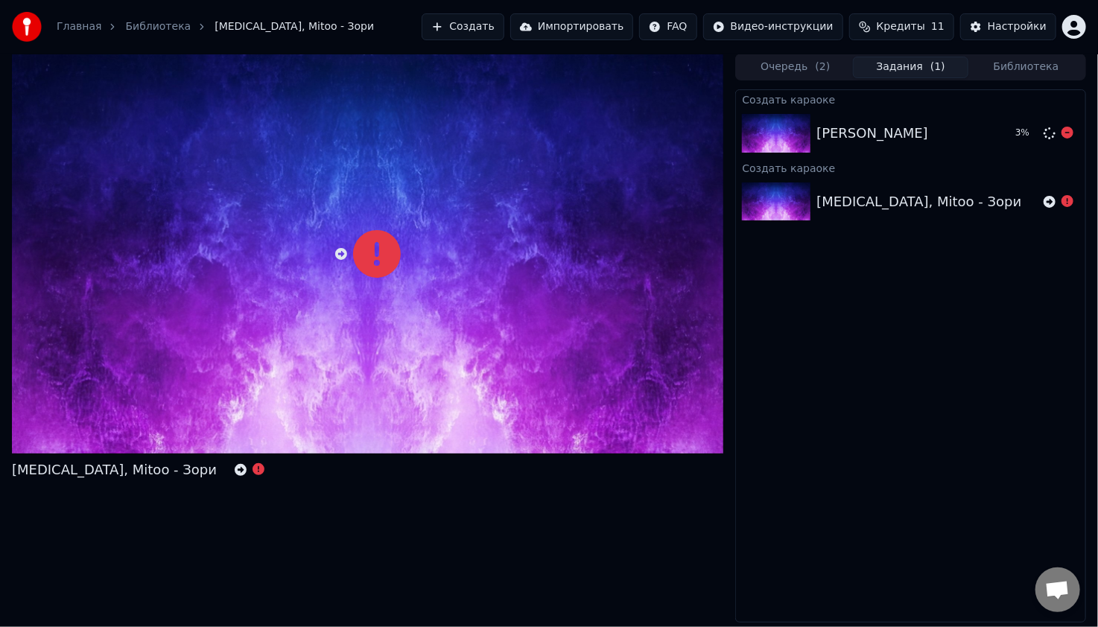
click at [864, 141] on div "[PERSON_NAME]" at bounding box center [872, 133] width 112 height 21
